Goal: Task Accomplishment & Management: Use online tool/utility

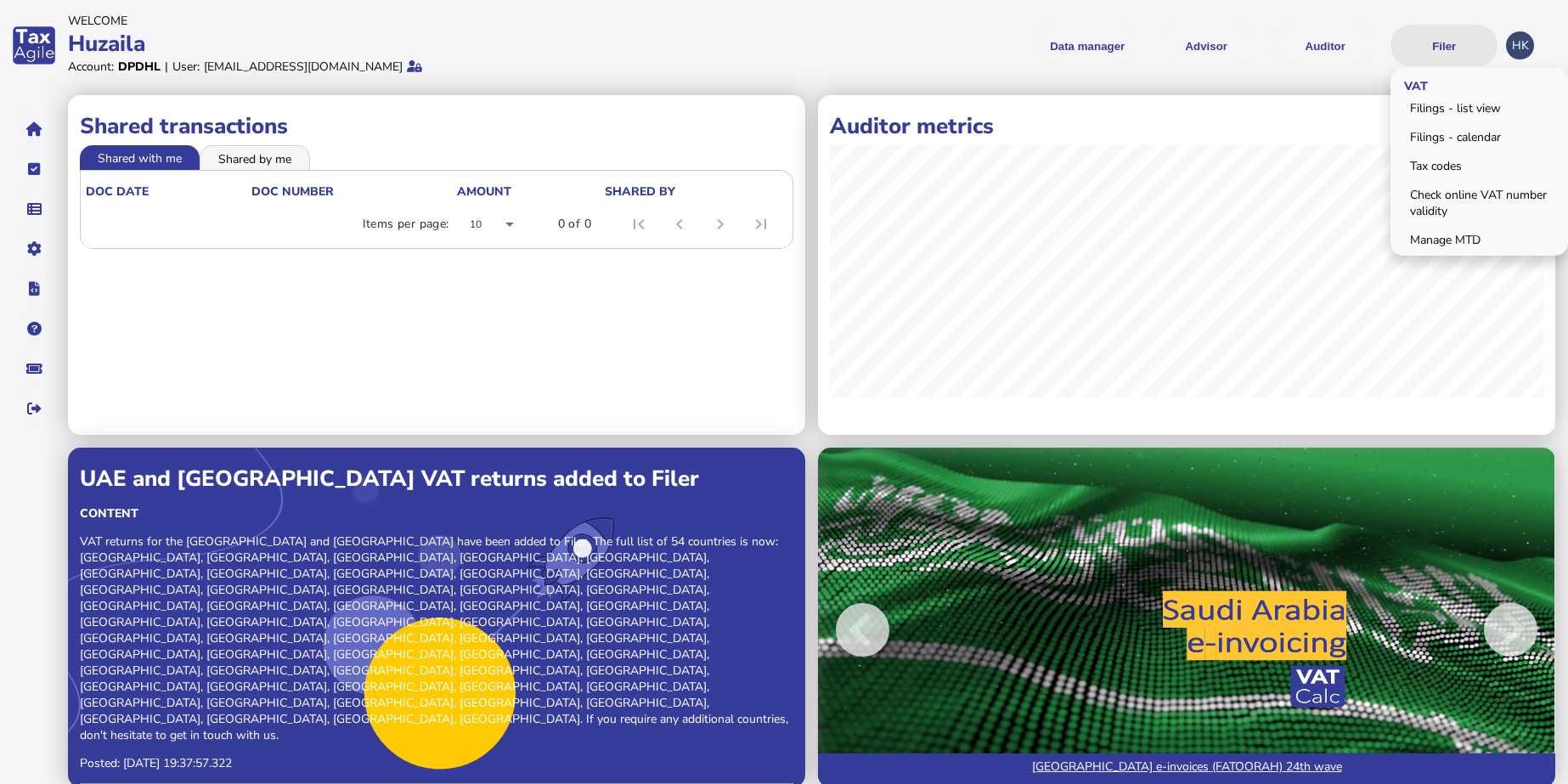
click at [1460, 53] on button "Filer" at bounding box center [1443, 45] width 107 height 41
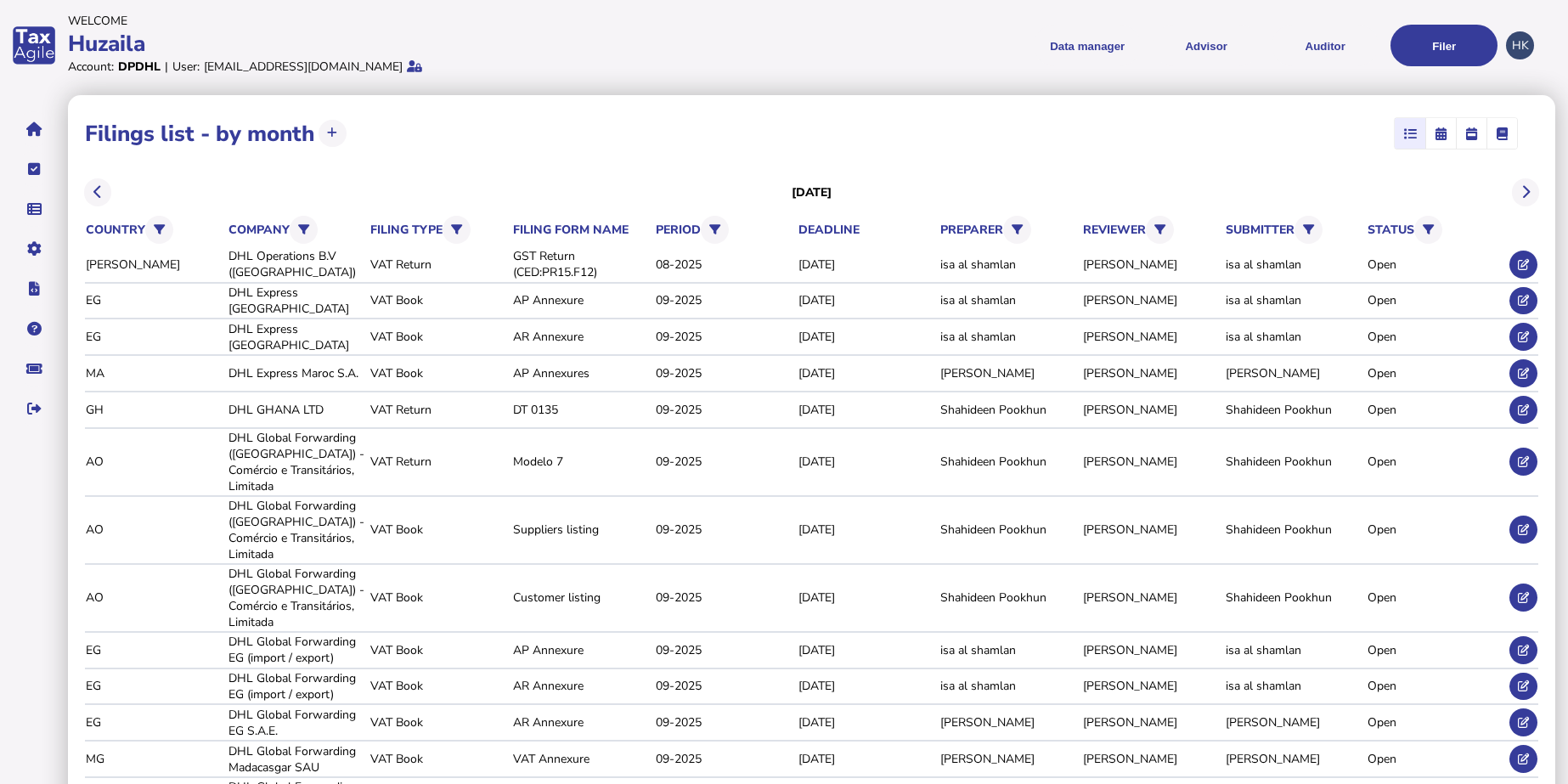
click at [1009, 217] on th "preparer [PERSON_NAME] [PERSON_NAME] [PERSON_NAME] [PERSON_NAME] Huzaila [PERSO…" at bounding box center [1008, 230] width 138 height 35
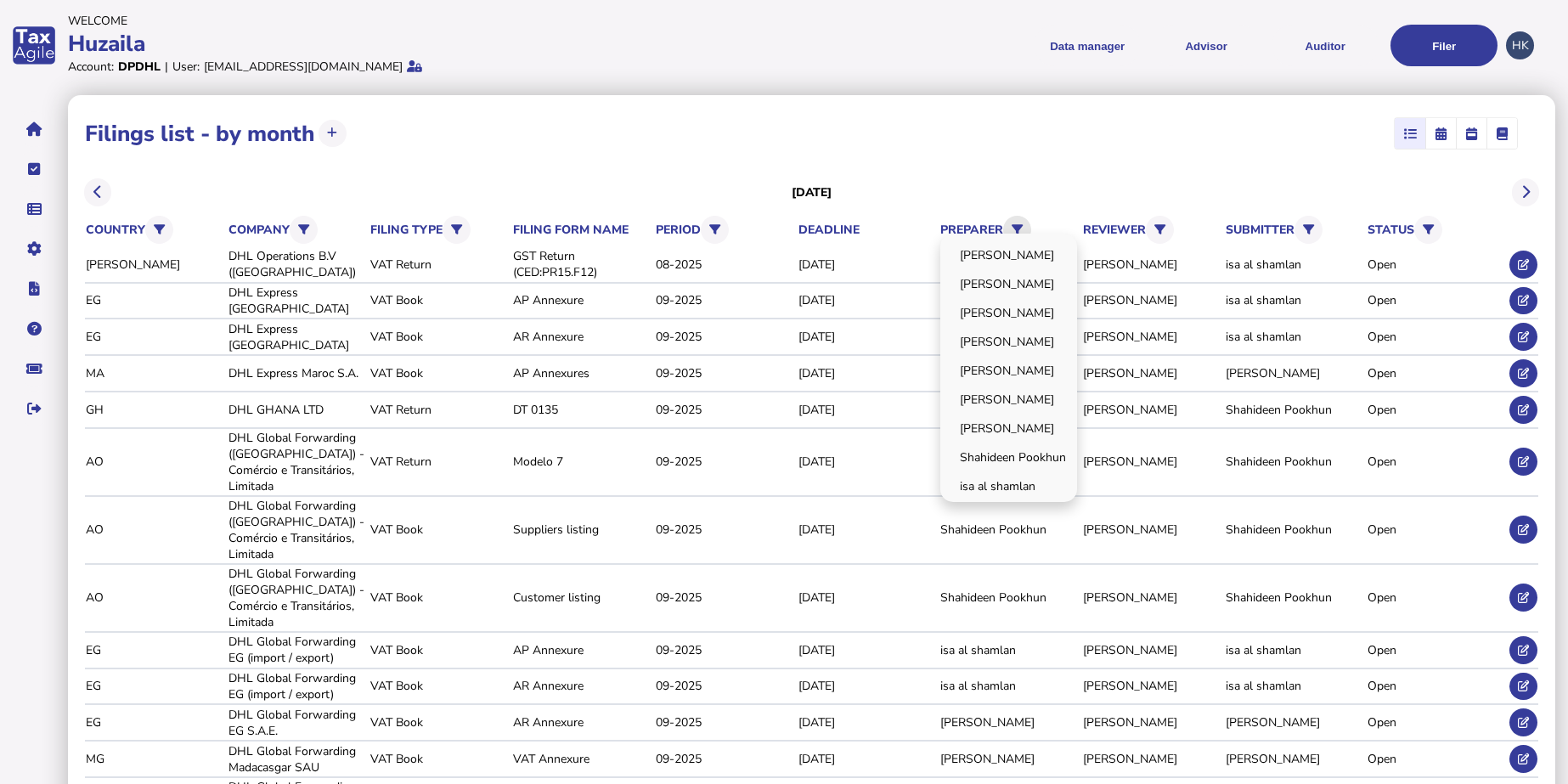
click at [1014, 224] on button at bounding box center [1017, 230] width 28 height 28
click at [968, 374] on link "[PERSON_NAME]" at bounding box center [1008, 371] width 131 height 26
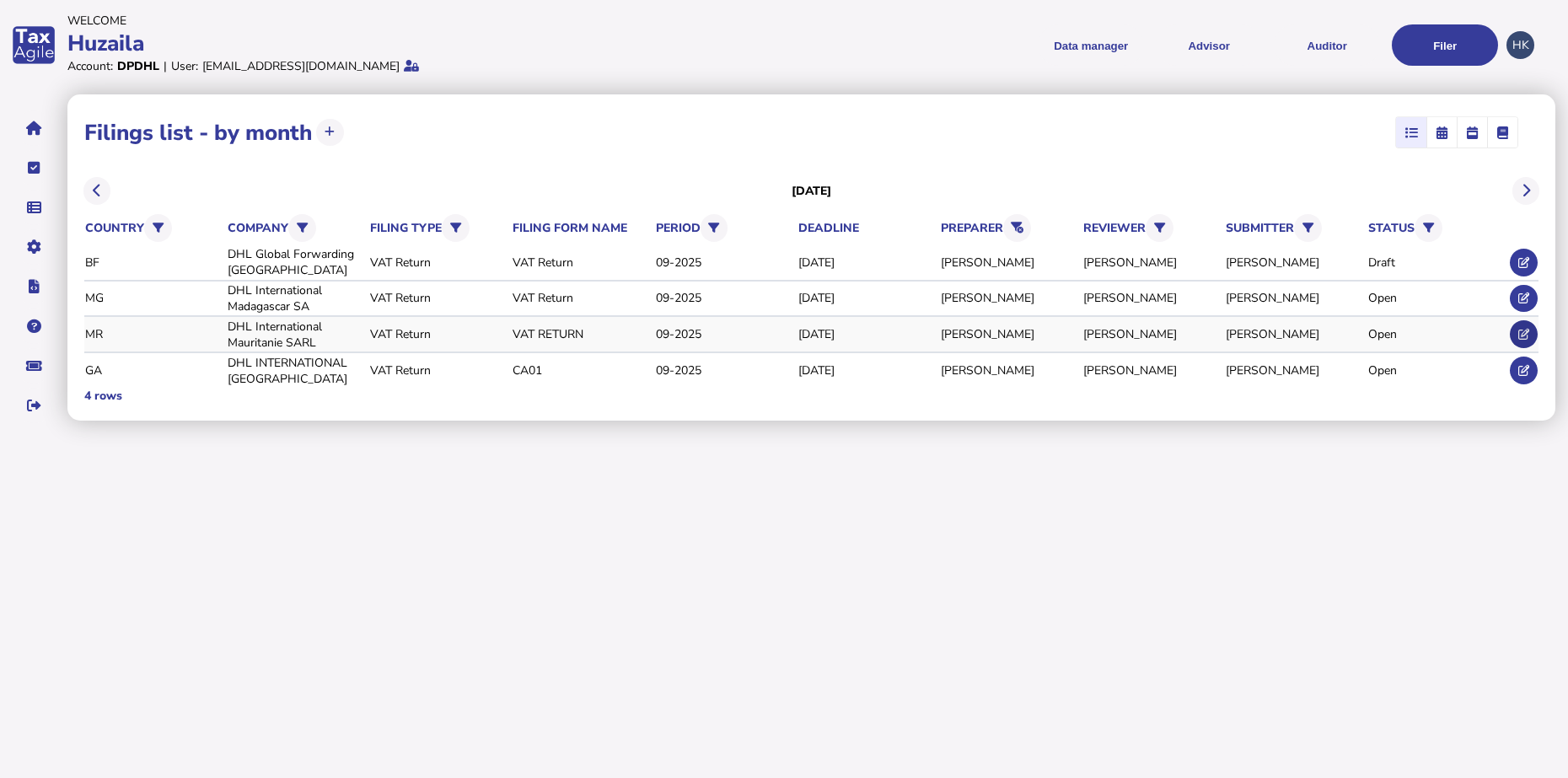
click at [1530, 334] on button at bounding box center [1524, 334] width 28 height 28
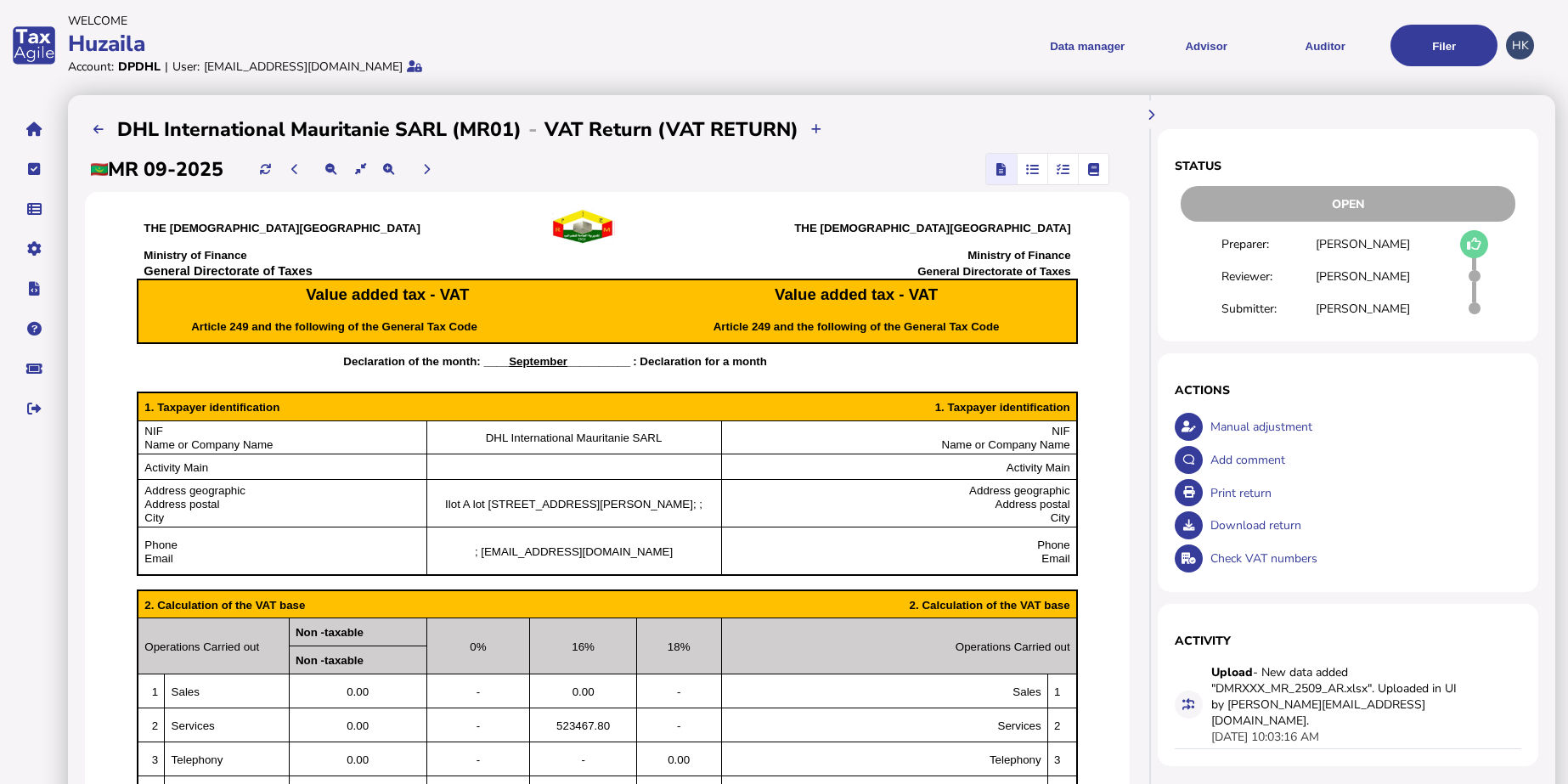
click at [1057, 169] on icon "button" at bounding box center [1063, 169] width 12 height 1
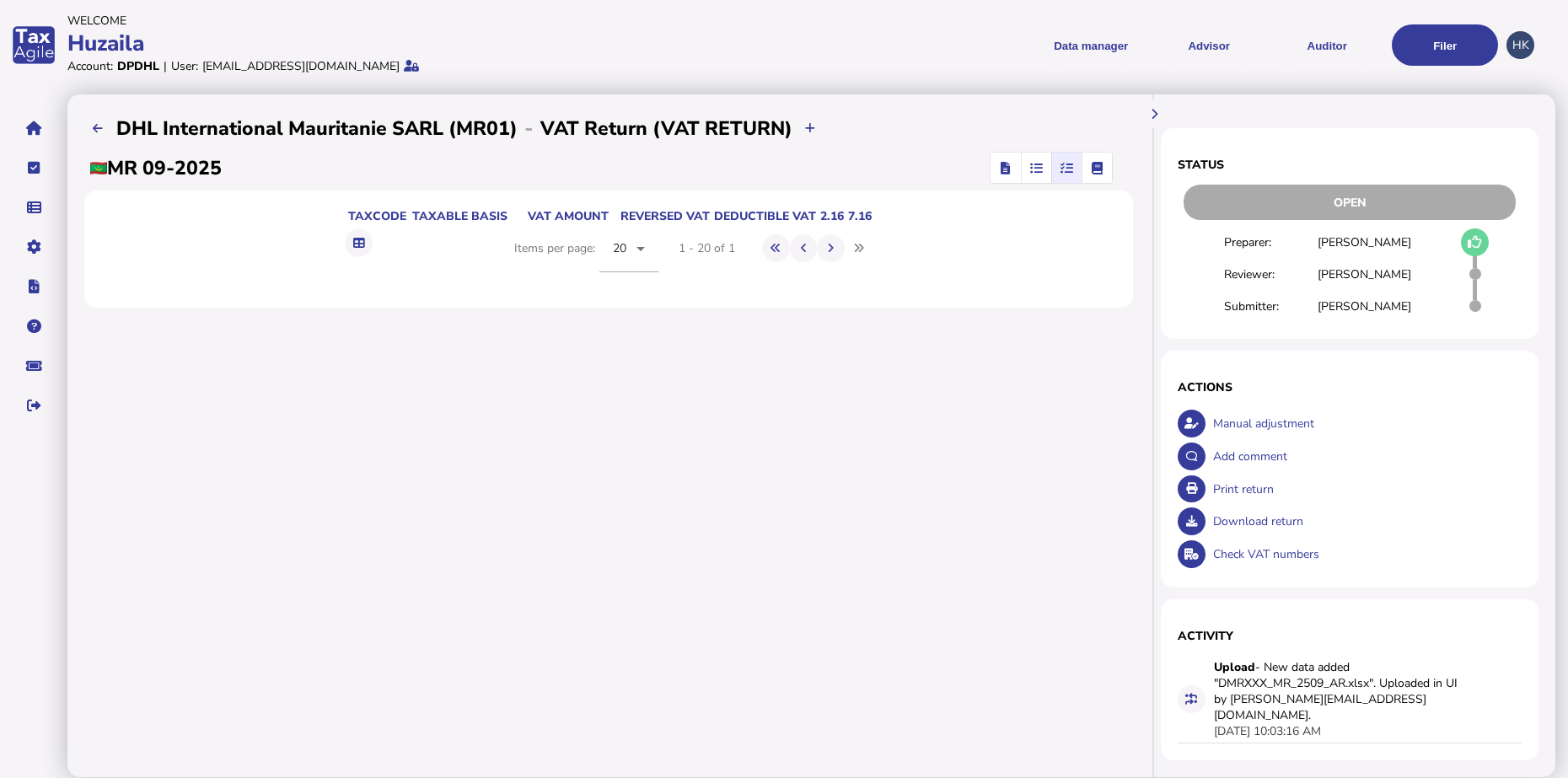
click at [1031, 168] on icon "button" at bounding box center [1037, 168] width 12 height 1
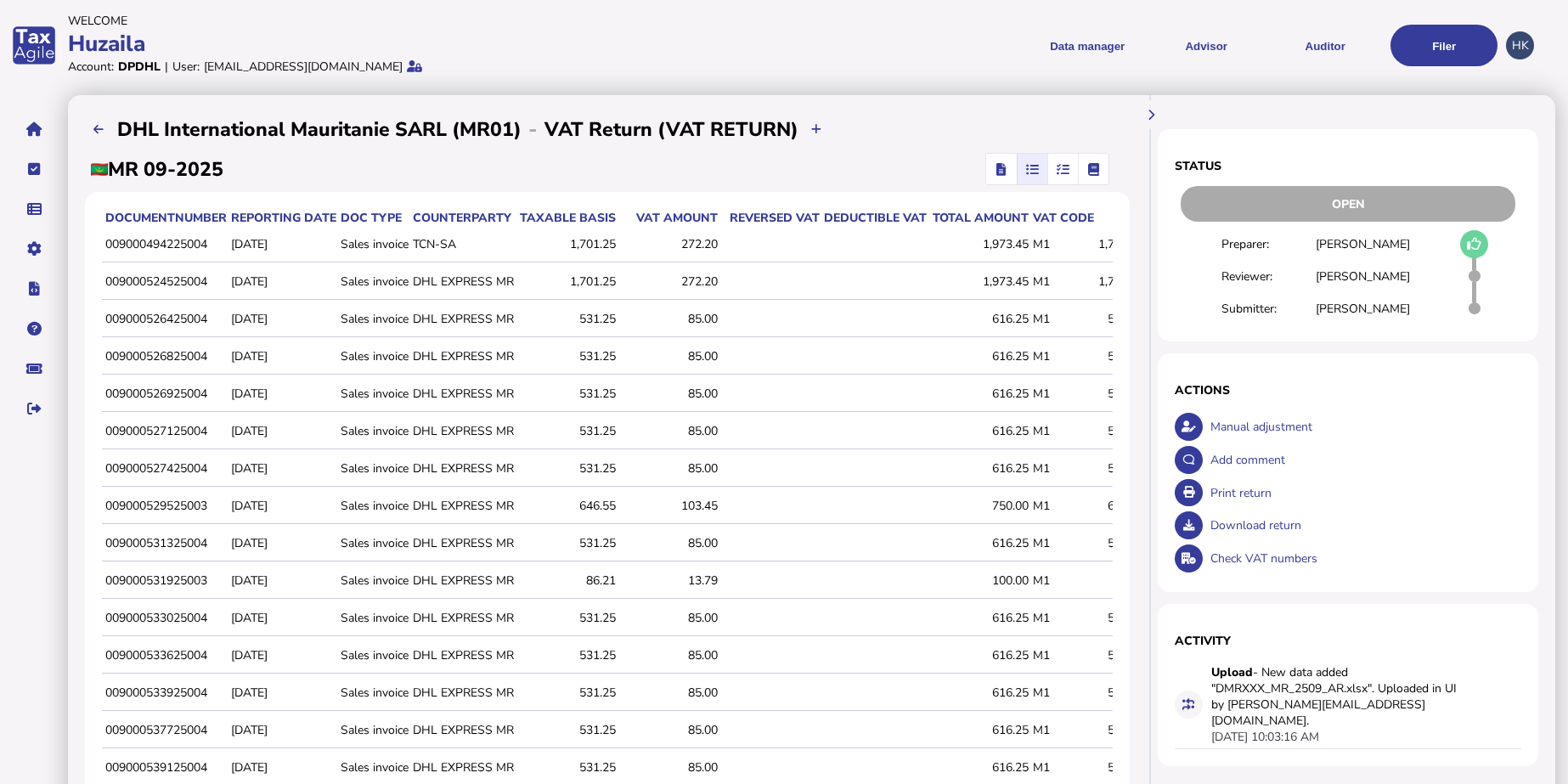
scroll to position [324, 0]
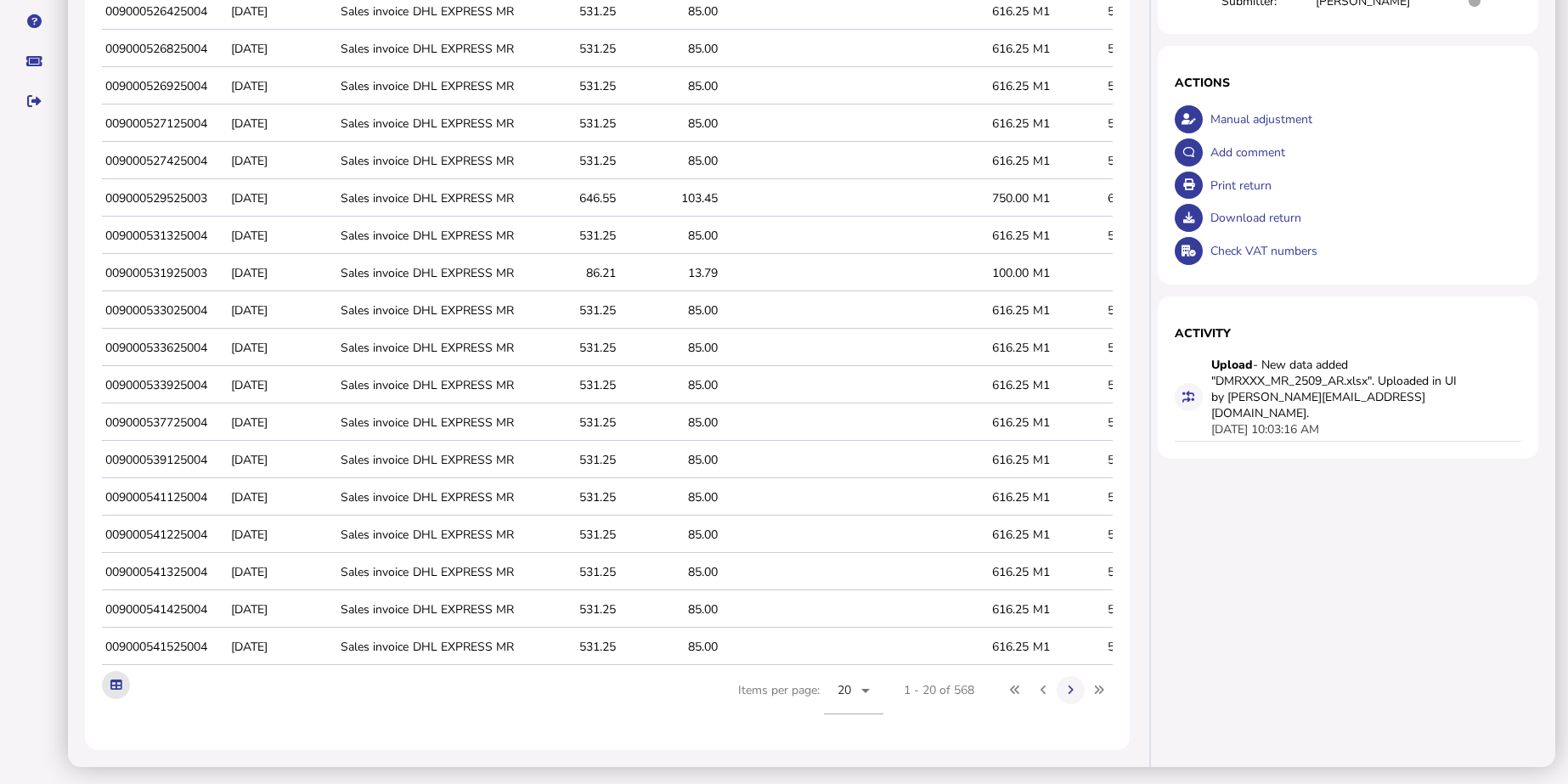
click at [123, 689] on button at bounding box center [116, 685] width 28 height 28
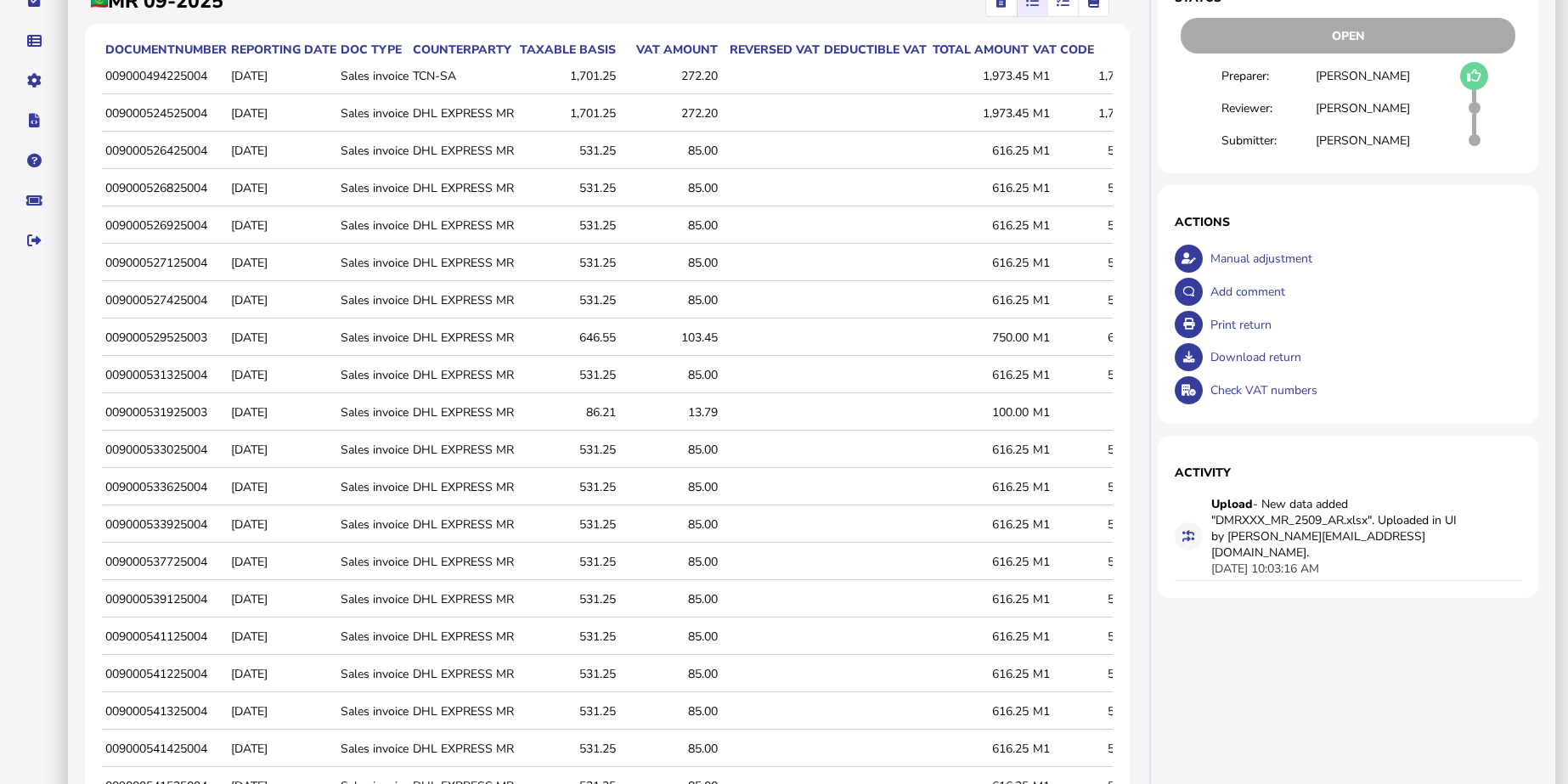
scroll to position [0, 0]
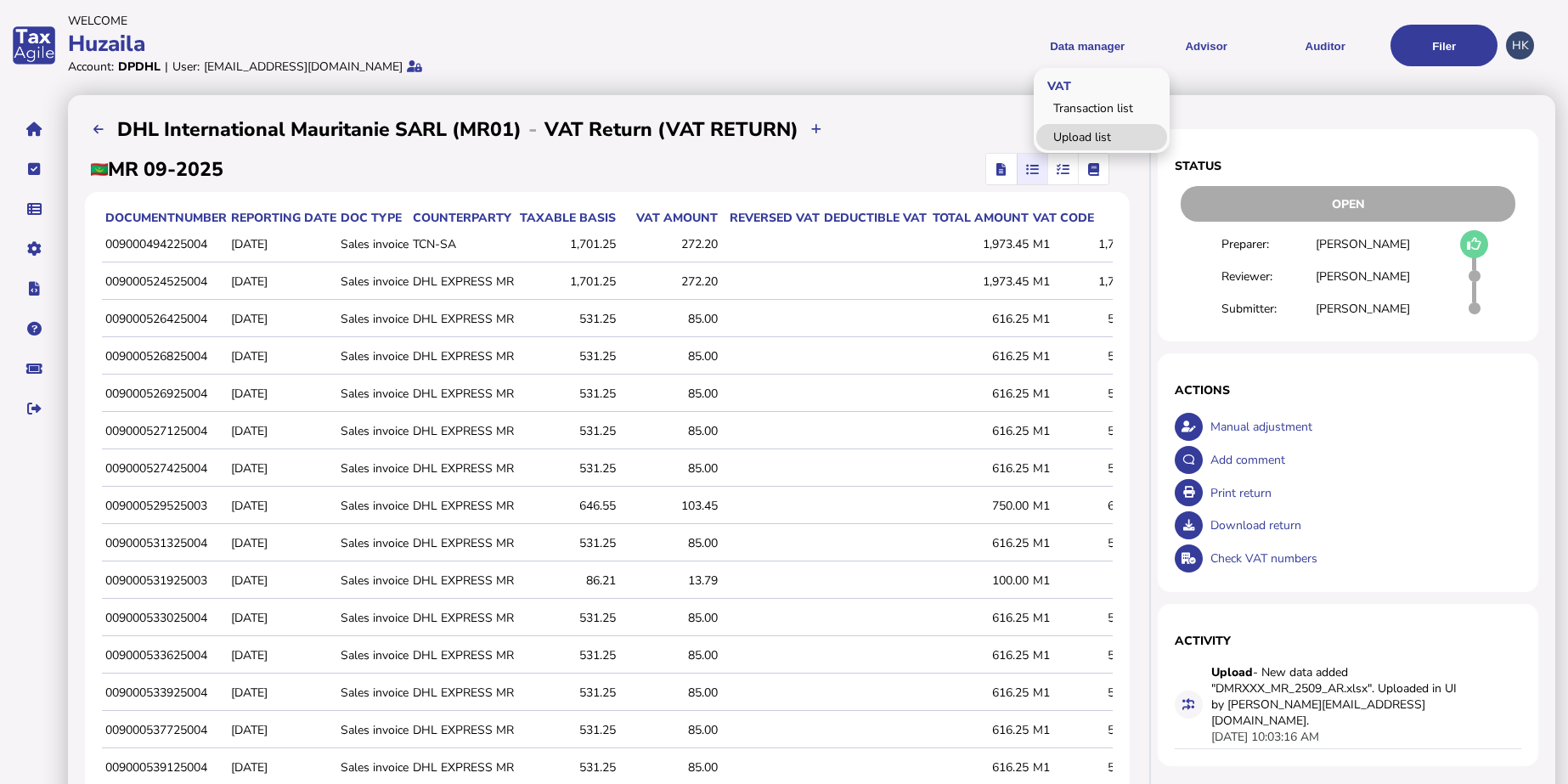
click at [1099, 143] on link "Upload list" at bounding box center [1102, 138] width 130 height 26
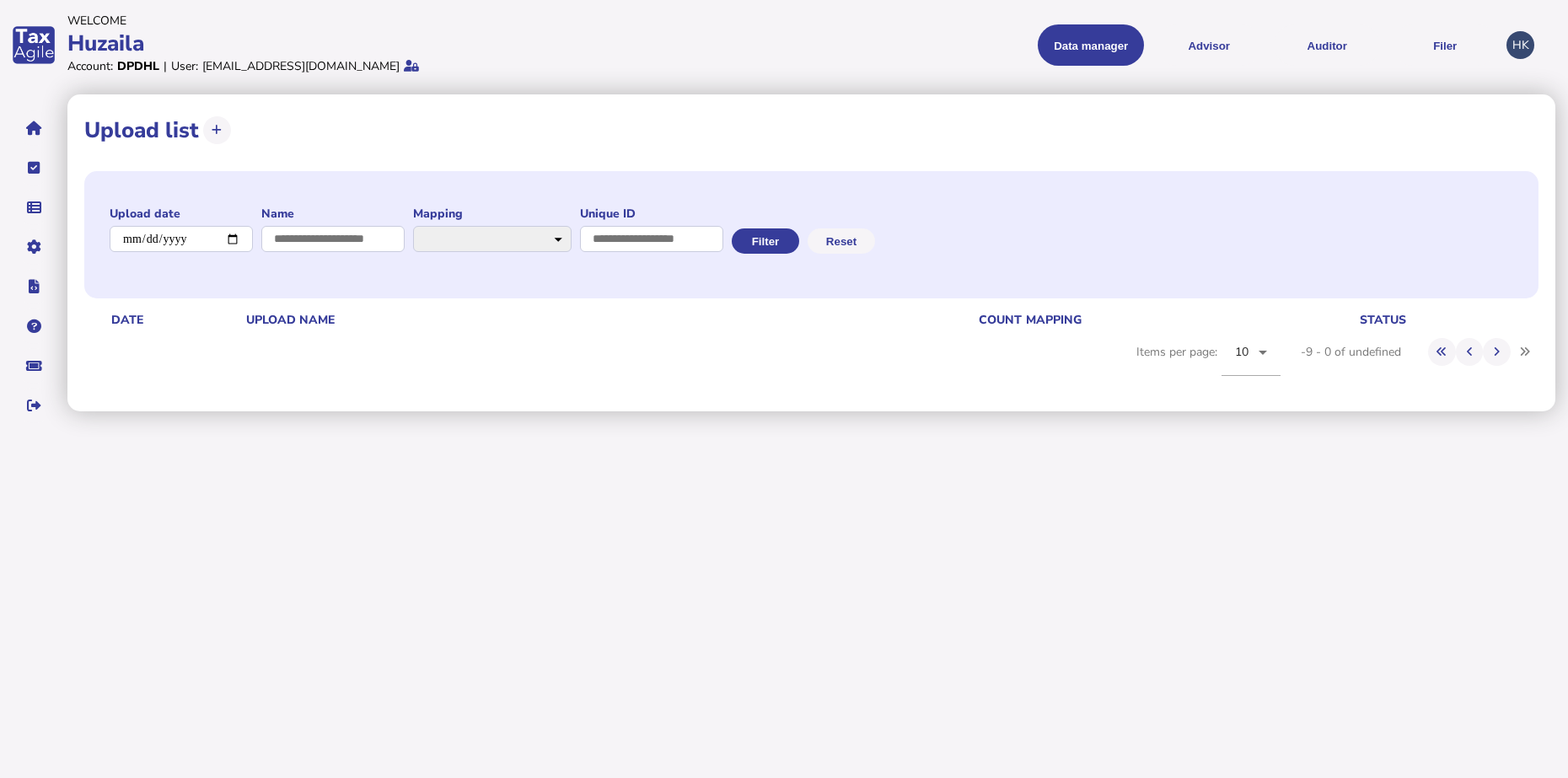
click at [697, 374] on div "**********" at bounding box center [811, 281] width 1454 height 228
click at [799, 229] on button "Filter" at bounding box center [765, 241] width 67 height 25
click at [931, 227] on div "**********" at bounding box center [811, 235] width 1454 height 128
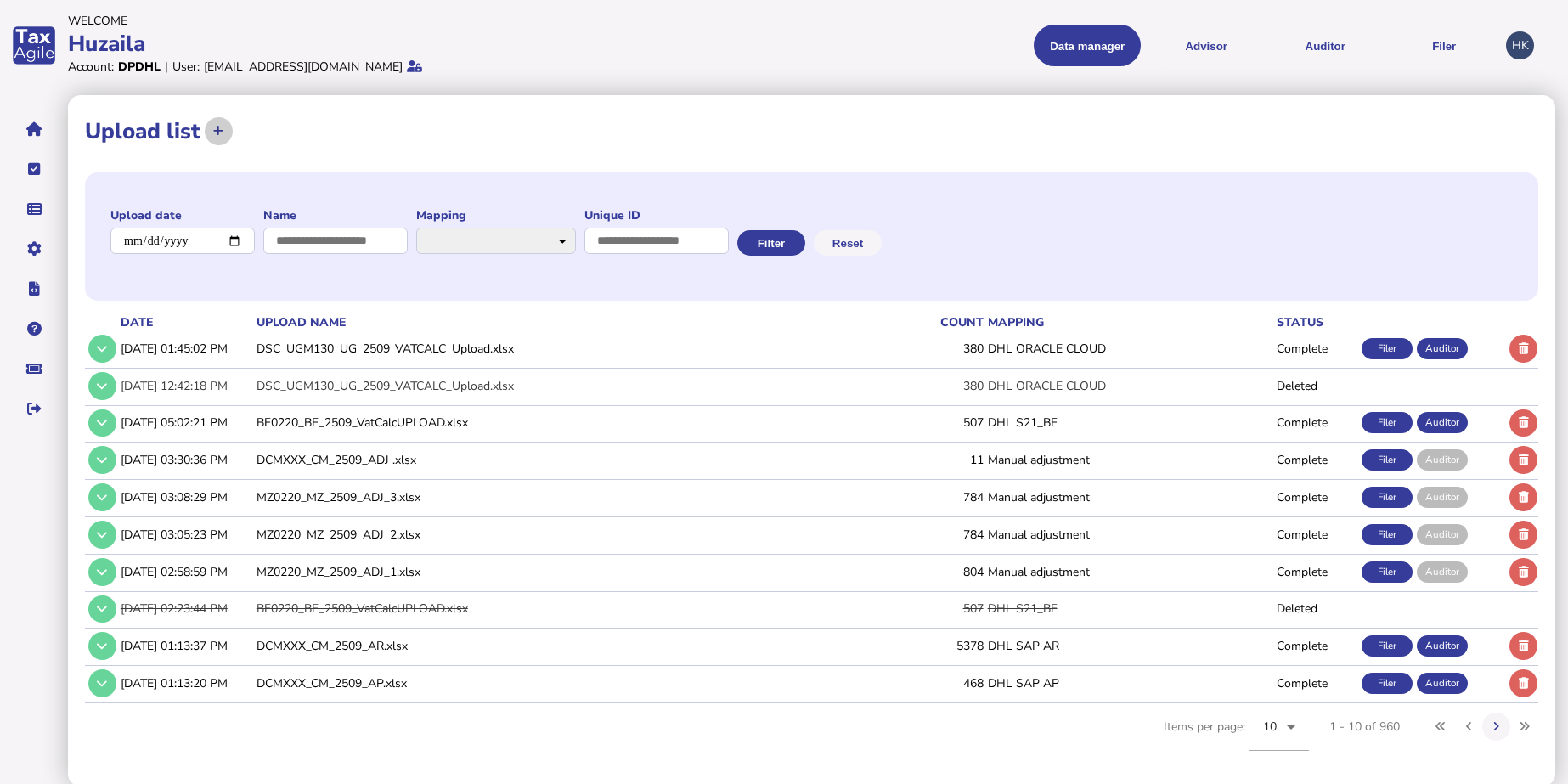
click at [225, 143] on button at bounding box center [219, 131] width 28 height 28
select select "**********"
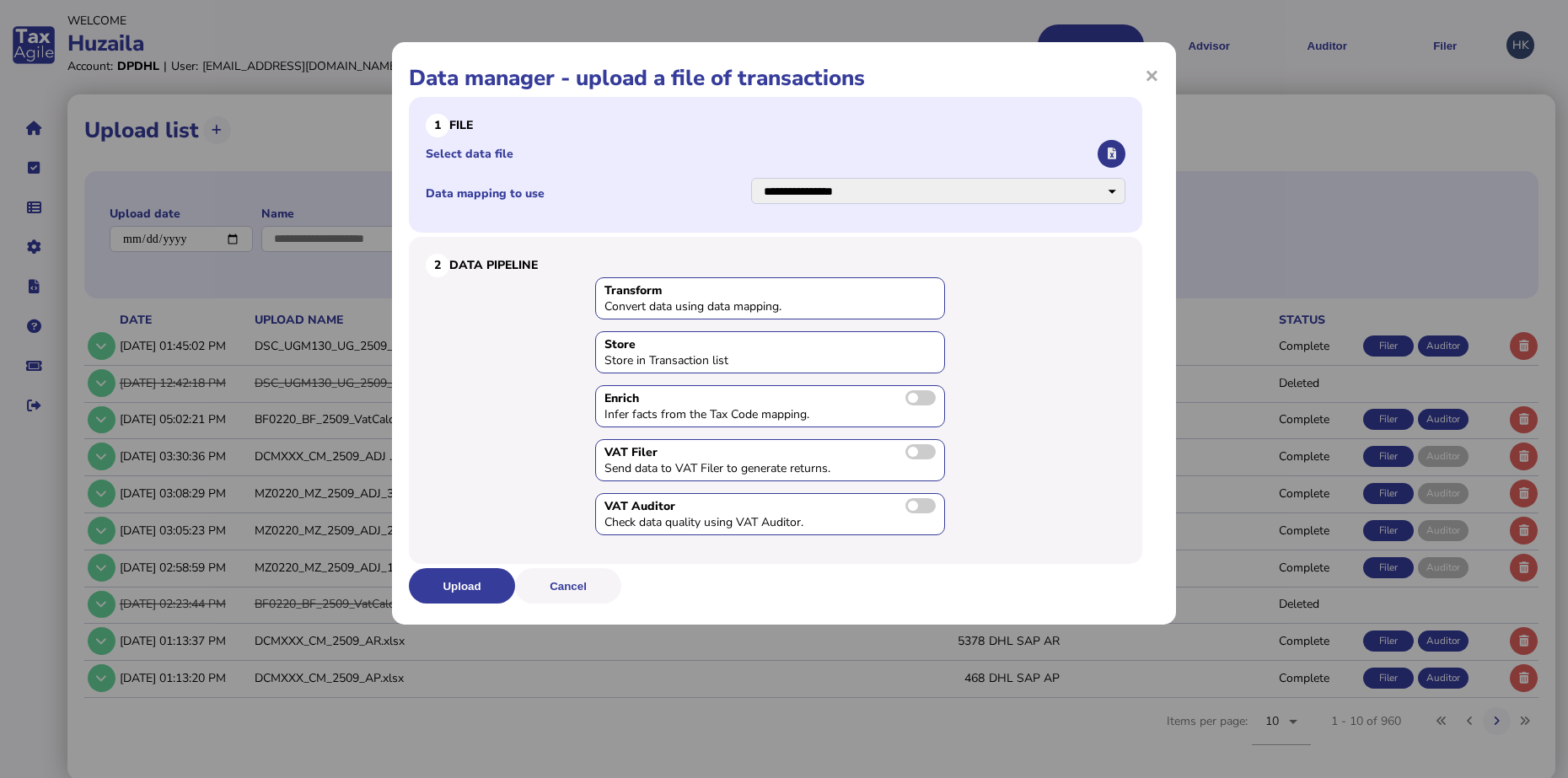
click at [1124, 148] on button "button" at bounding box center [1112, 154] width 28 height 28
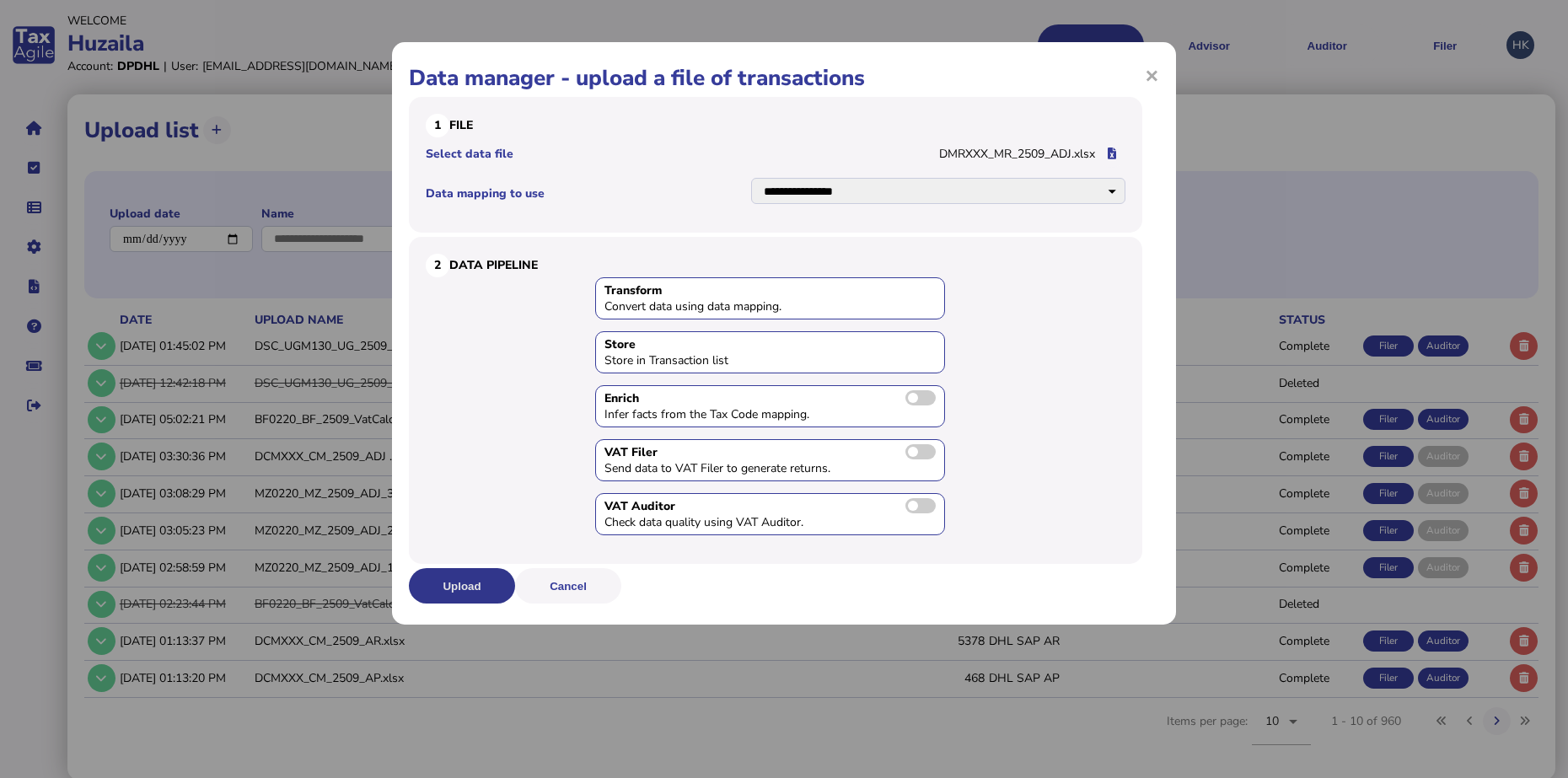
click at [451, 594] on button "Upload" at bounding box center [461, 585] width 106 height 35
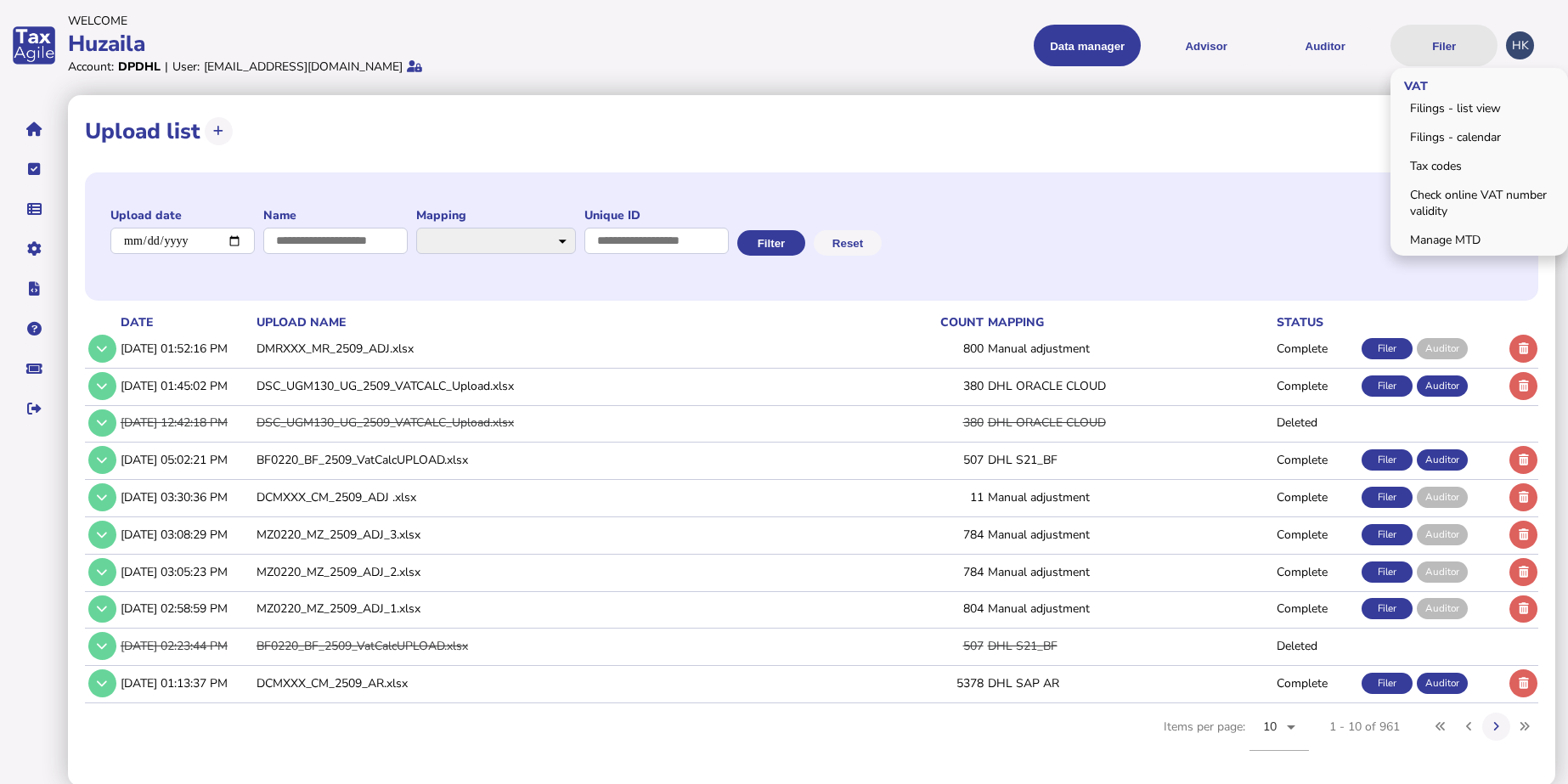
click at [1441, 35] on button "Filer" at bounding box center [1443, 45] width 107 height 41
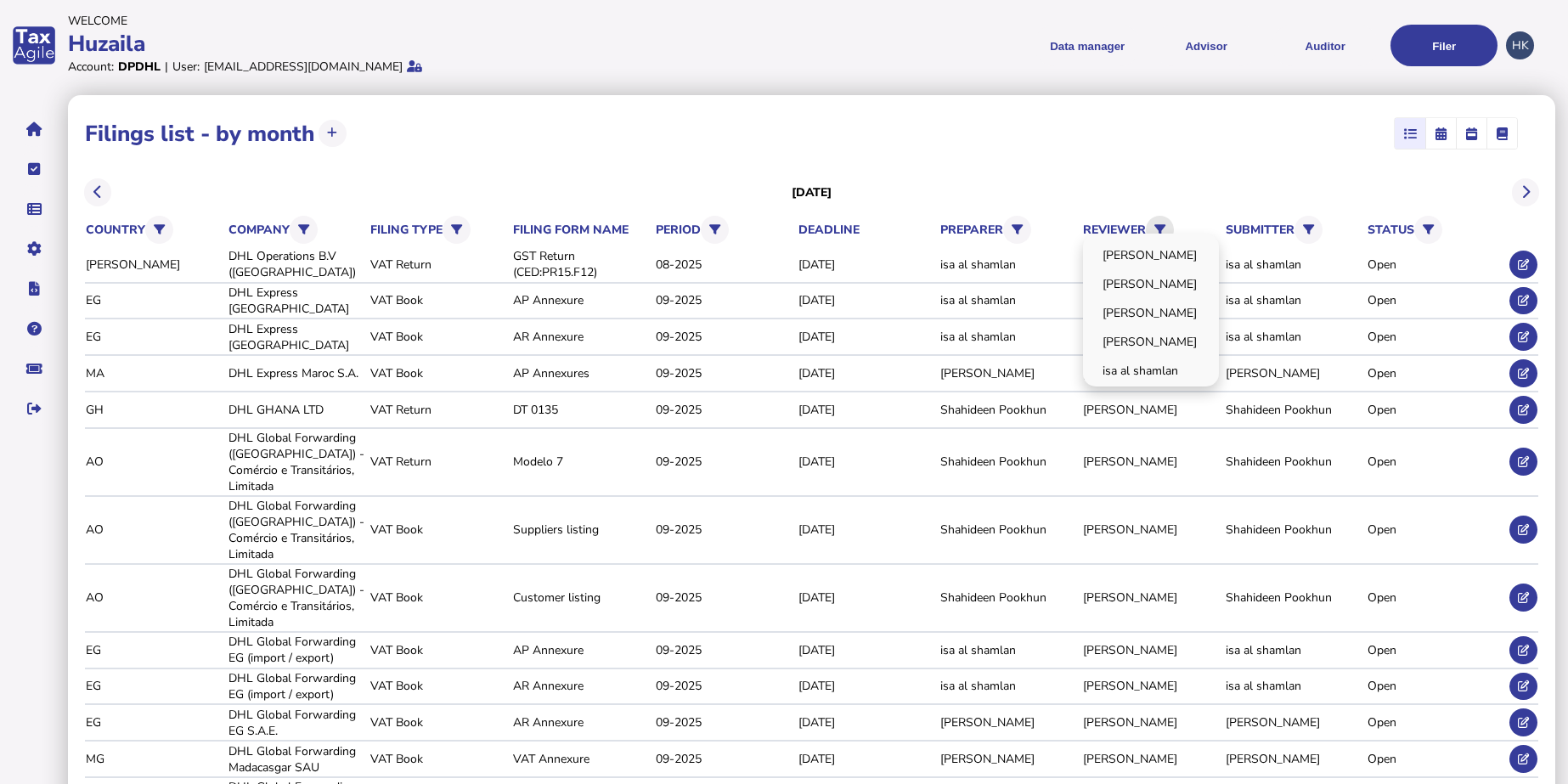
click at [1157, 217] on button at bounding box center [1160, 230] width 28 height 28
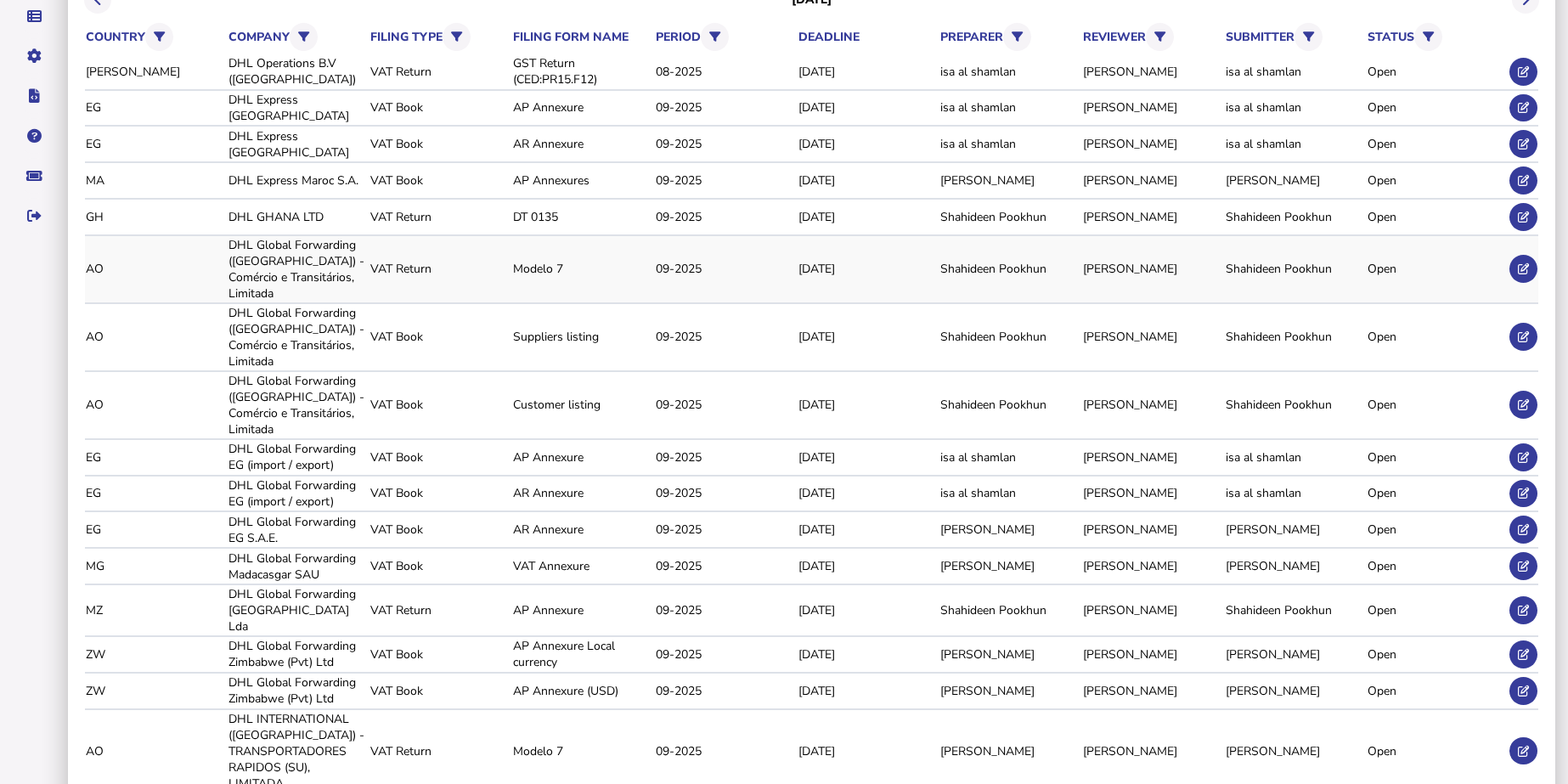
scroll to position [213, 0]
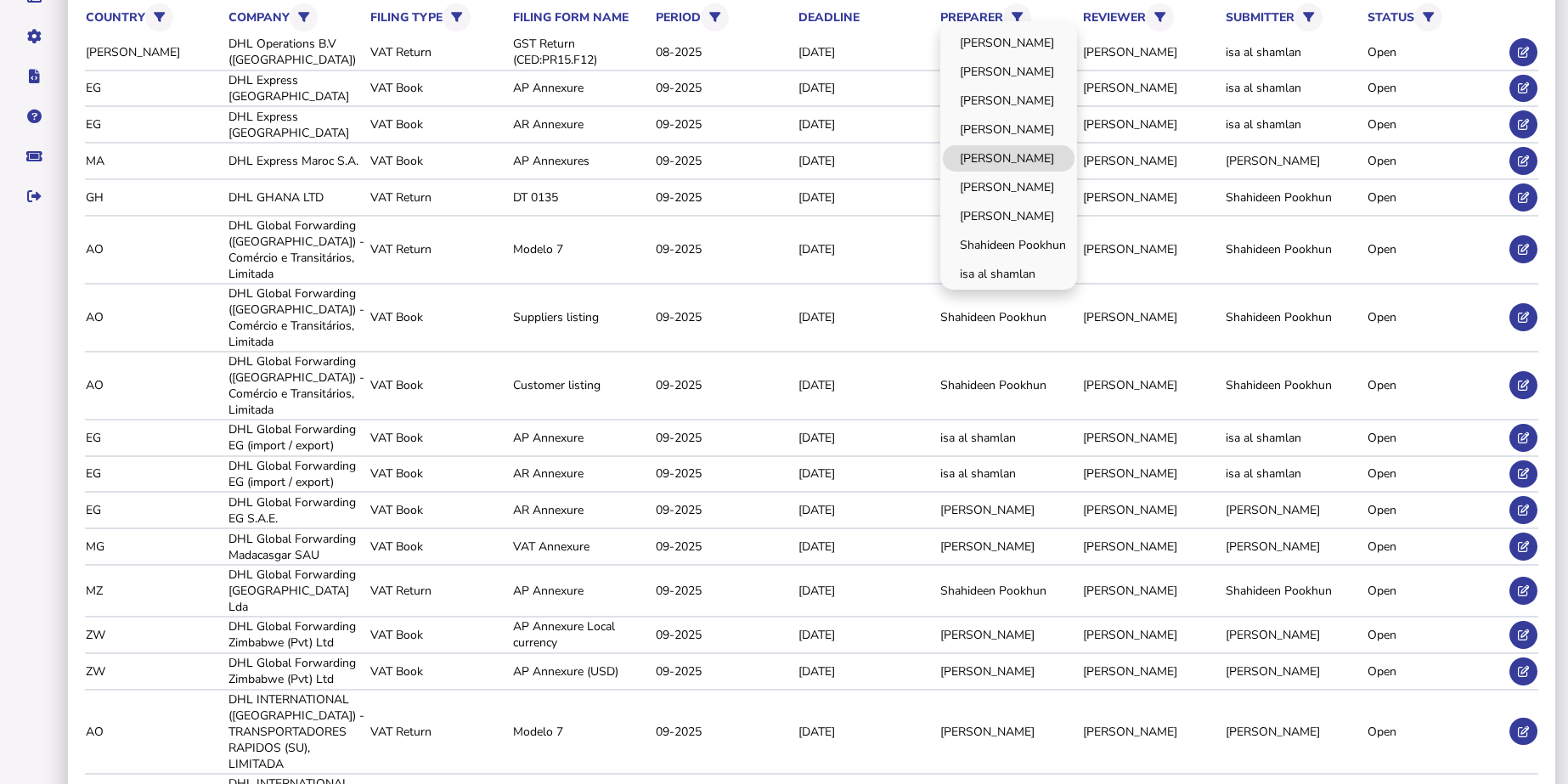
click at [1004, 161] on link "[PERSON_NAME]" at bounding box center [1008, 159] width 131 height 26
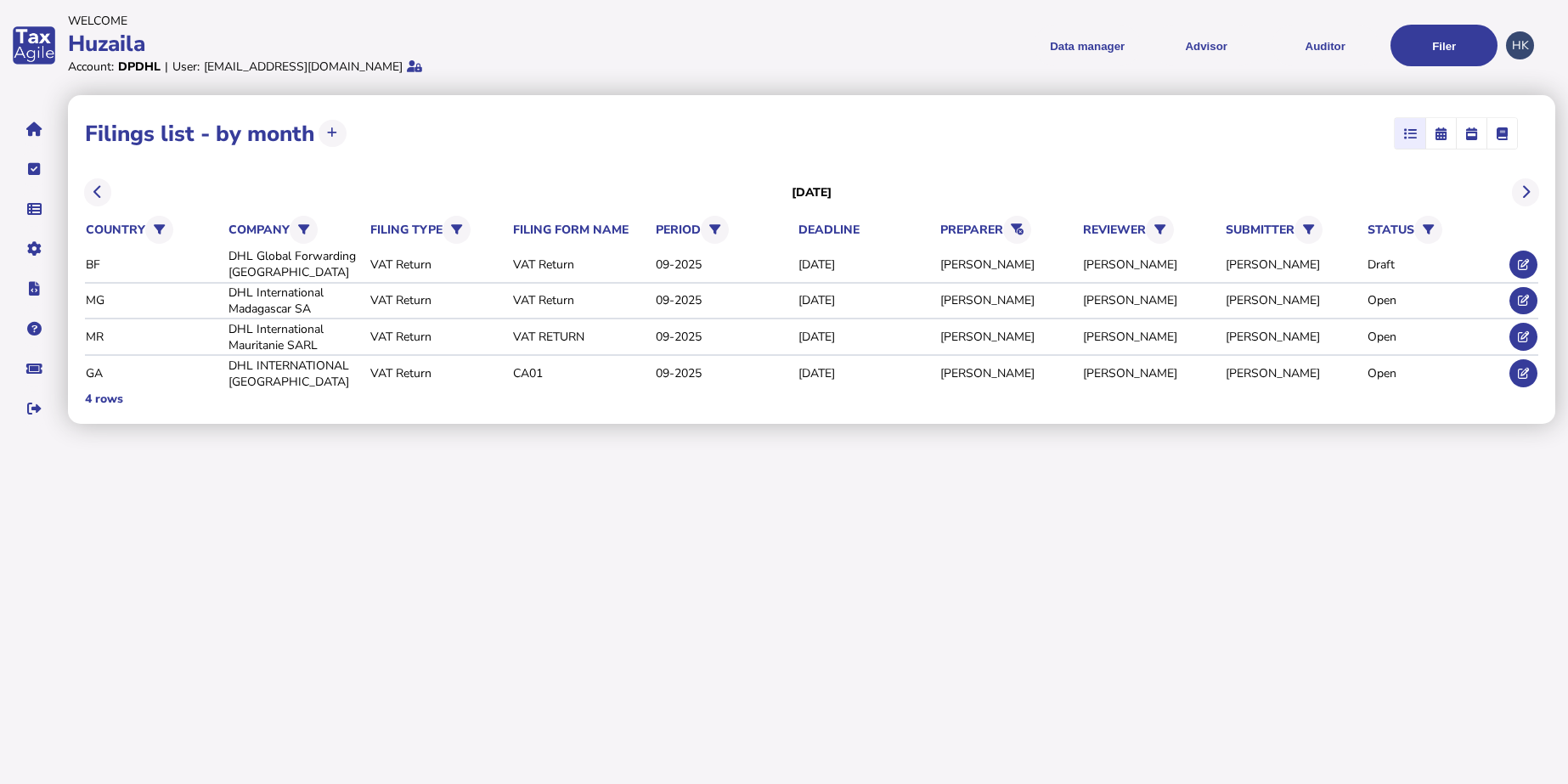
scroll to position [0, 0]
click at [1542, 325] on button at bounding box center [1535, 337] width 28 height 28
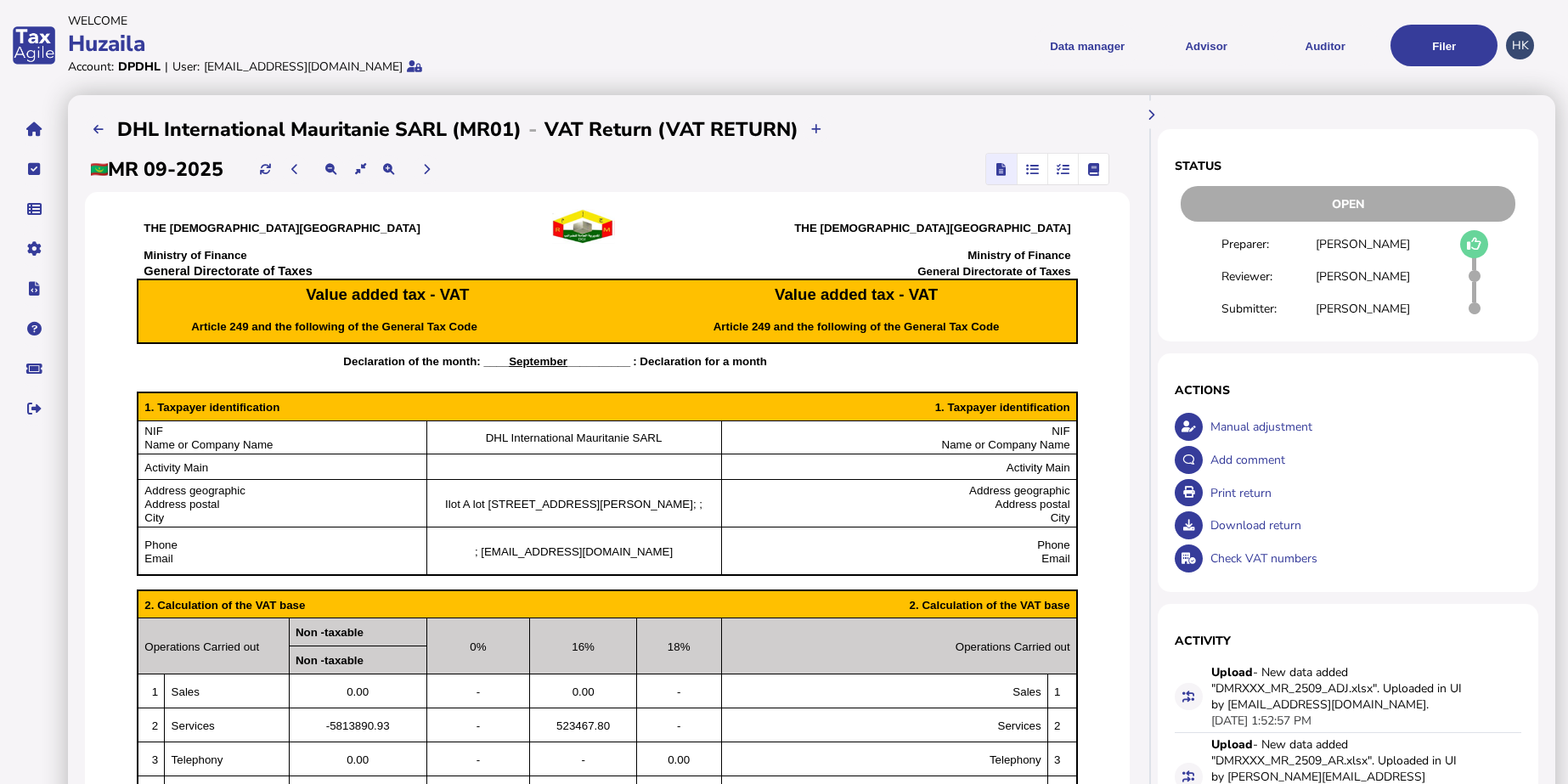
click at [1049, 157] on span "button" at bounding box center [1063, 168] width 28 height 31
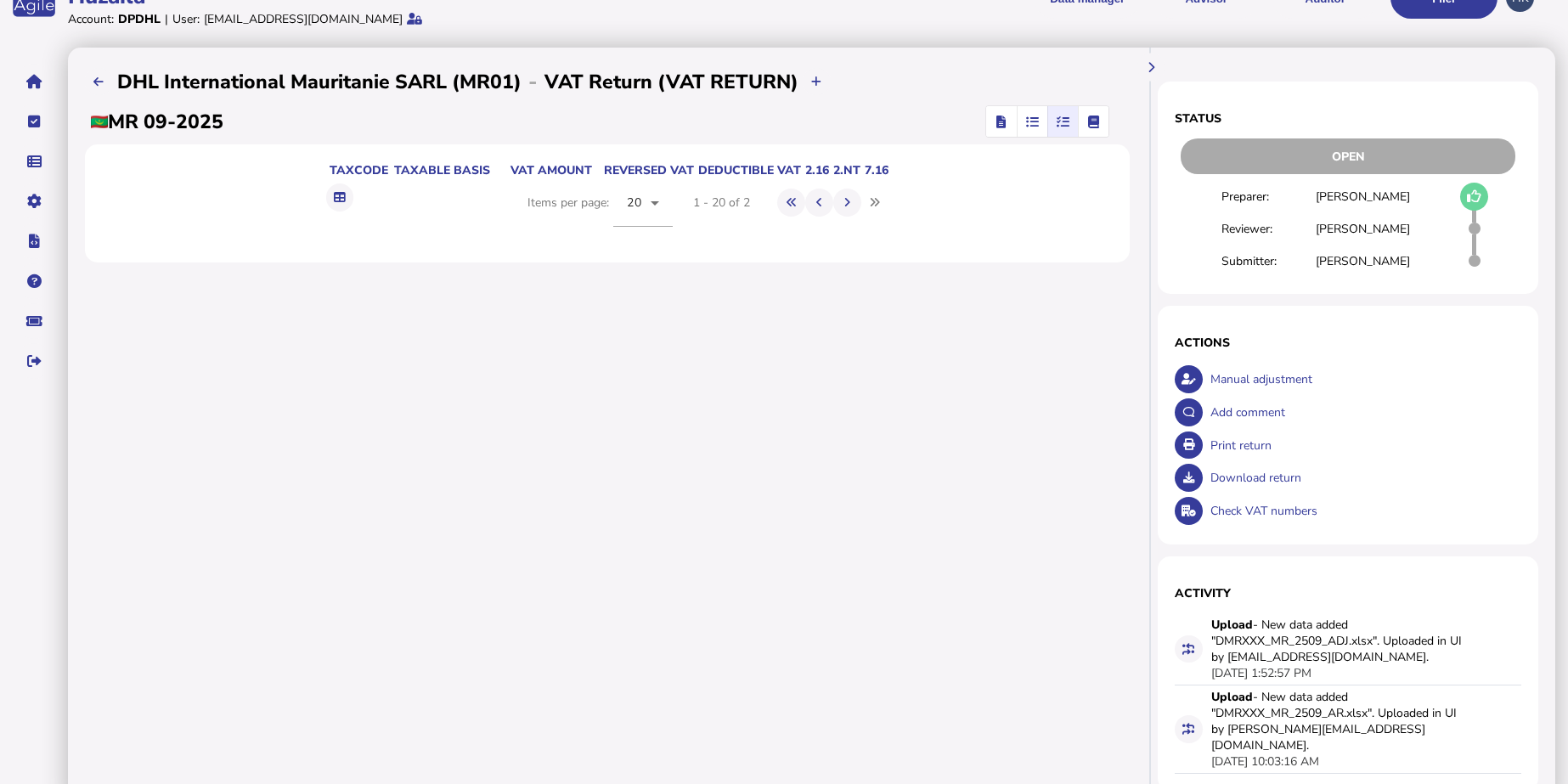
scroll to position [72, 0]
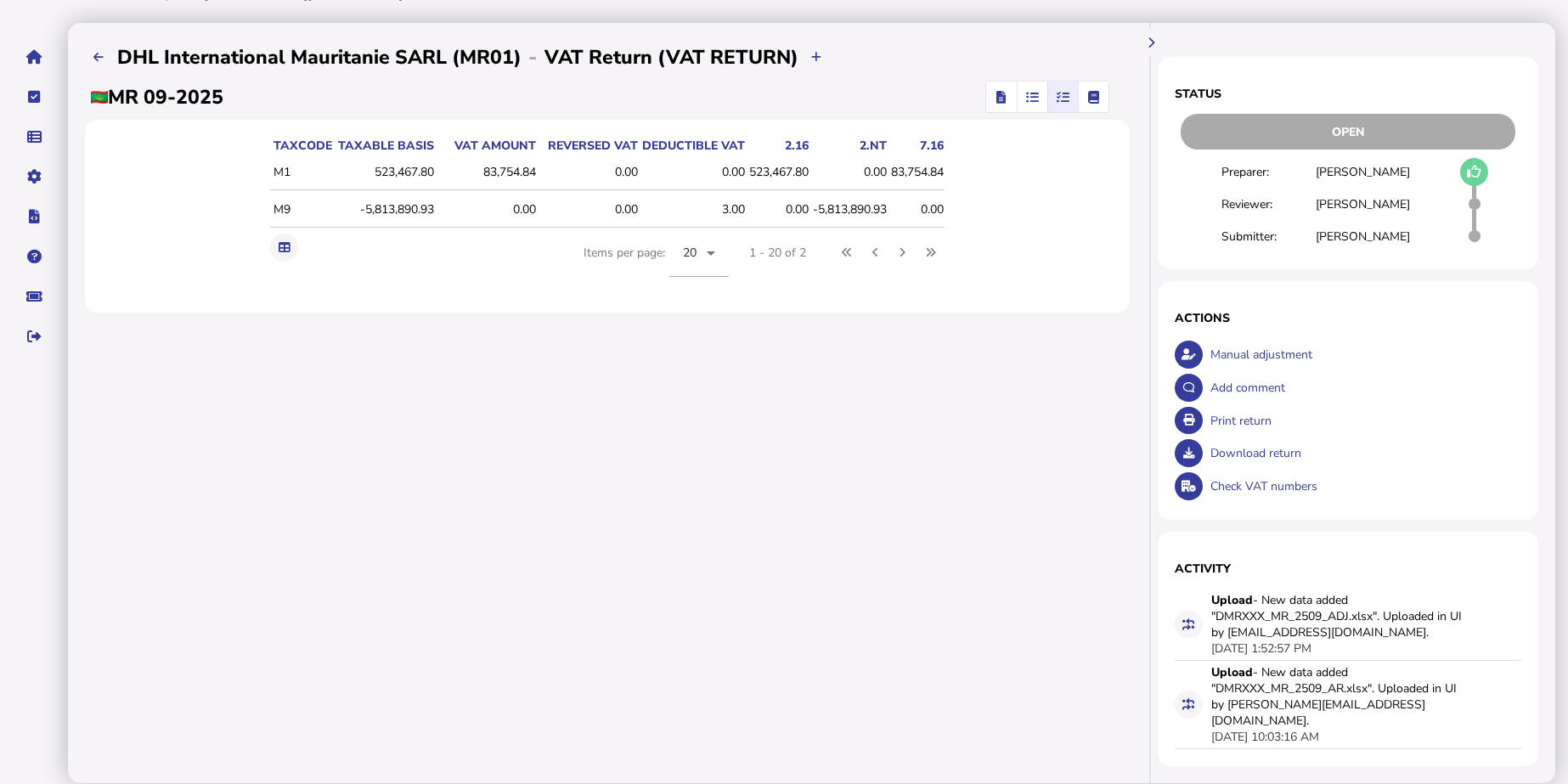
click at [1018, 95] on span "button" at bounding box center [1032, 97] width 28 height 31
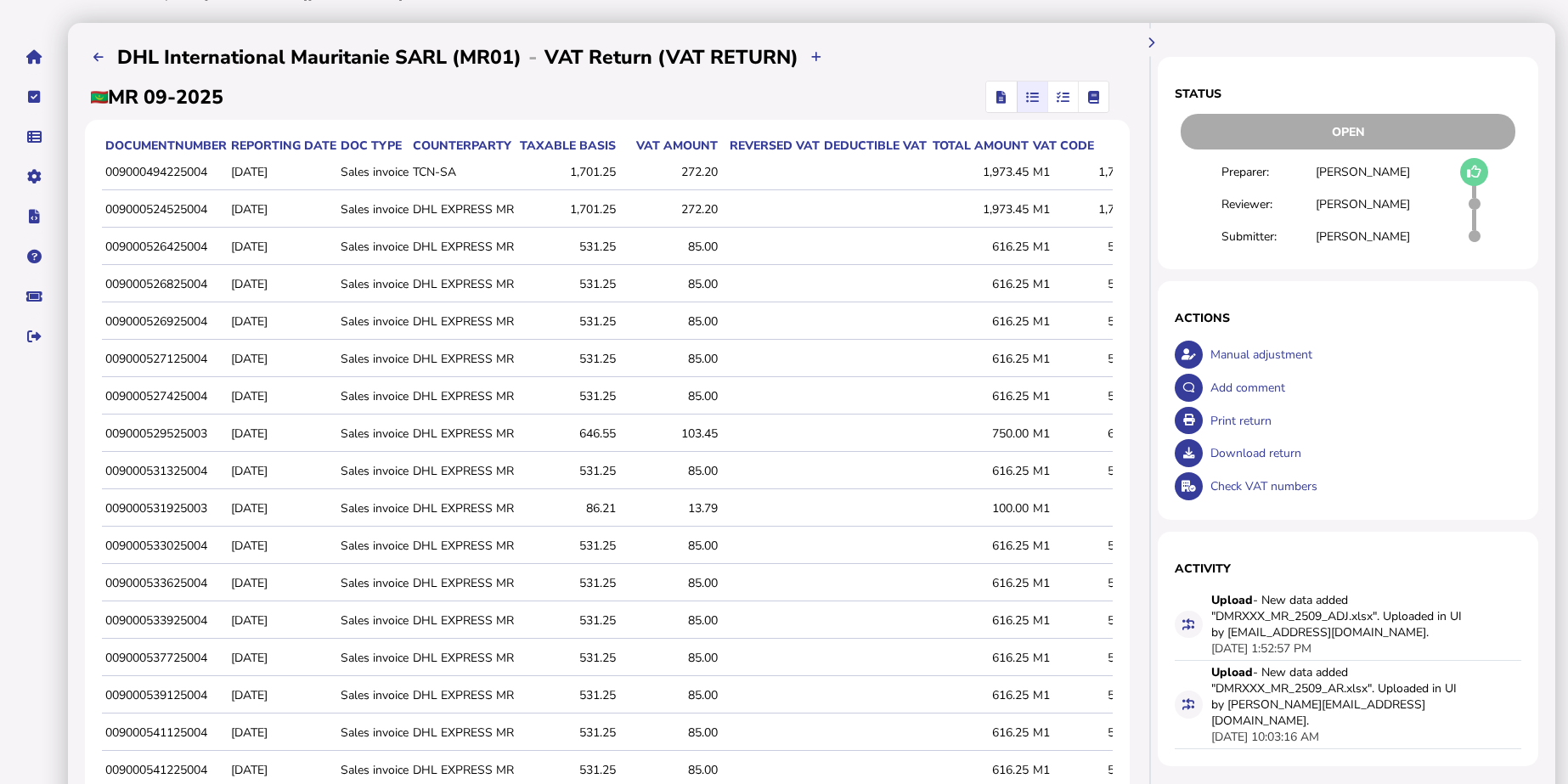
click at [1017, 100] on button "button" at bounding box center [1032, 97] width 30 height 31
click at [986, 101] on button "button" at bounding box center [1001, 97] width 31 height 31
click at [996, 98] on icon "button" at bounding box center [1000, 97] width 10 height 1
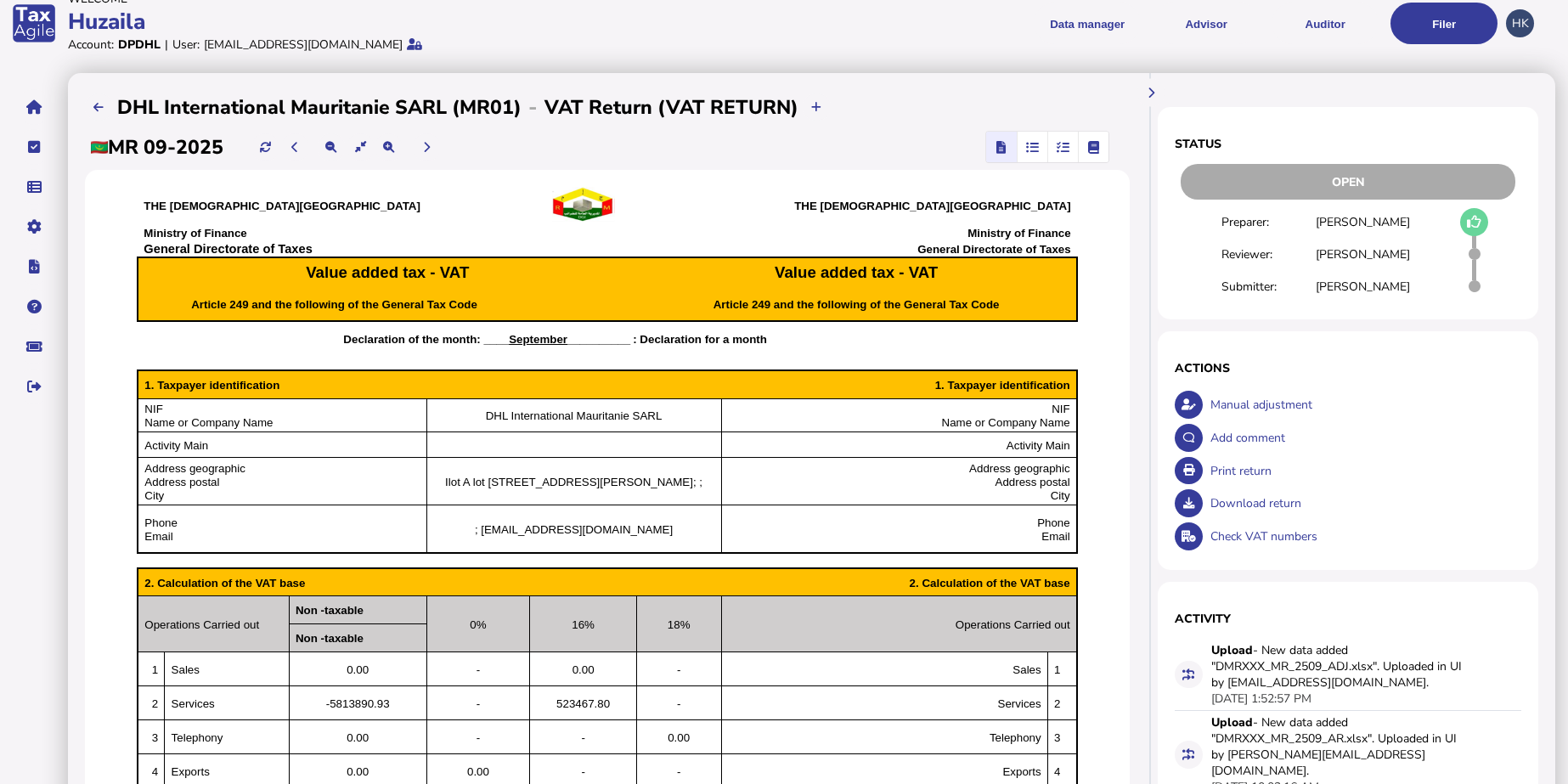
scroll to position [0, 0]
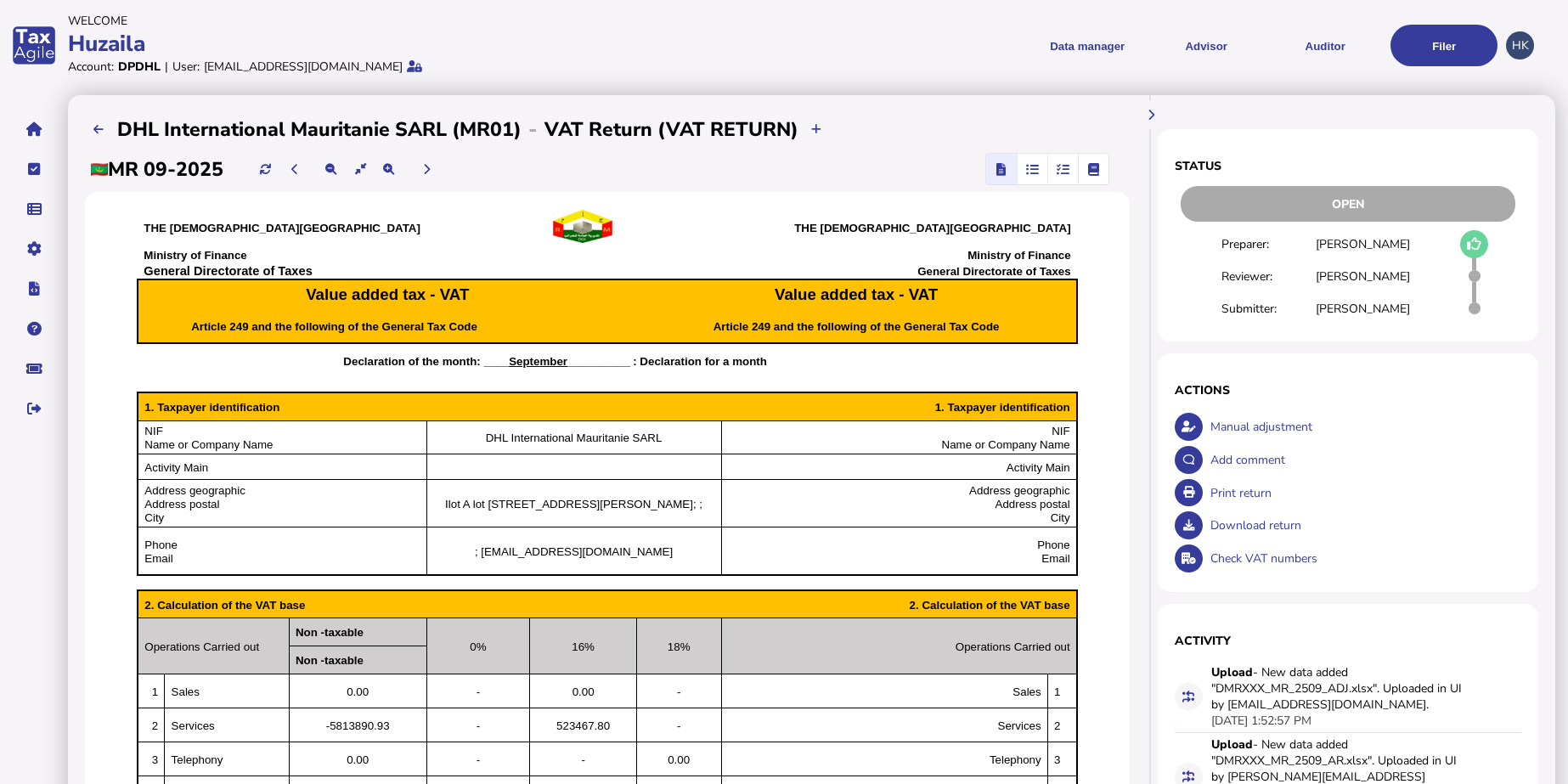
click at [1049, 161] on span "button" at bounding box center [1063, 168] width 28 height 31
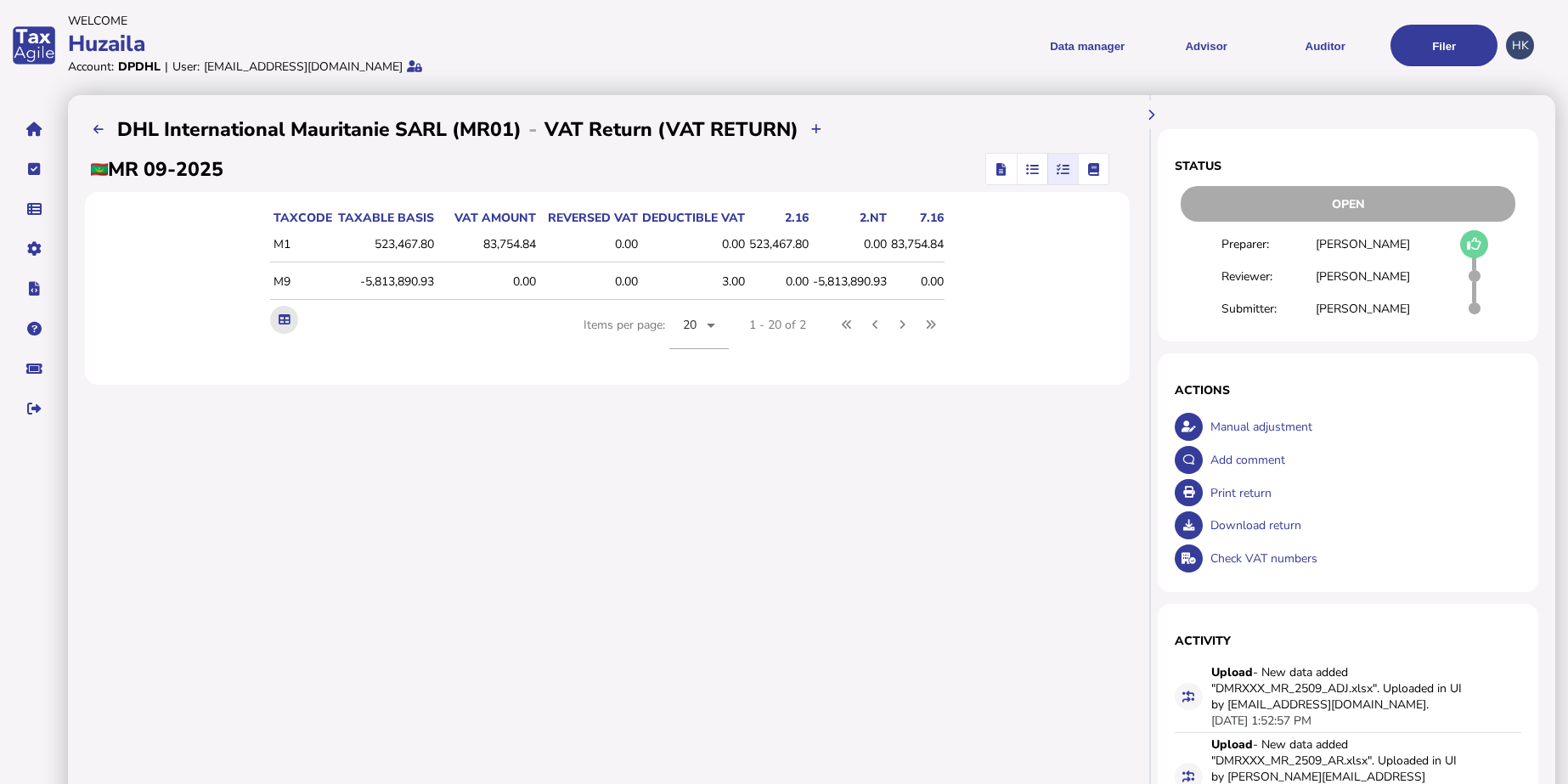
click at [271, 330] on button at bounding box center [284, 320] width 28 height 28
drag, startPoint x: 843, startPoint y: 535, endPoint x: 831, endPoint y: 543, distance: 14.4
click at [843, 535] on div "**********" at bounding box center [607, 475] width 1079 height 760
click at [676, 561] on div "**********" at bounding box center [607, 475] width 1079 height 760
